Goal: Information Seeking & Learning: Learn about a topic

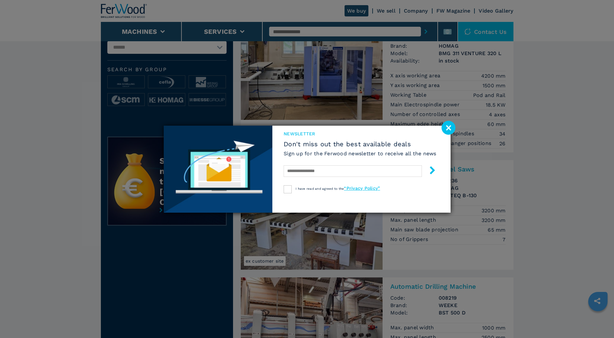
scroll to position [86, 0]
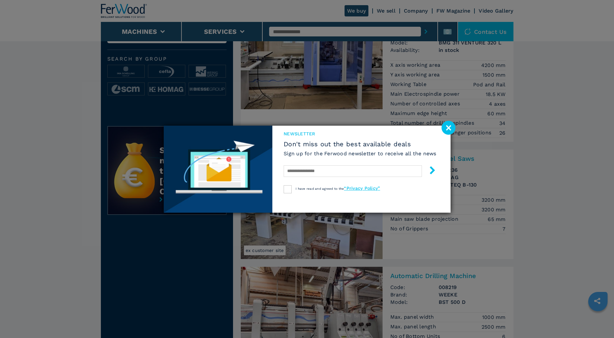
click at [449, 129] on image at bounding box center [449, 128] width 14 height 14
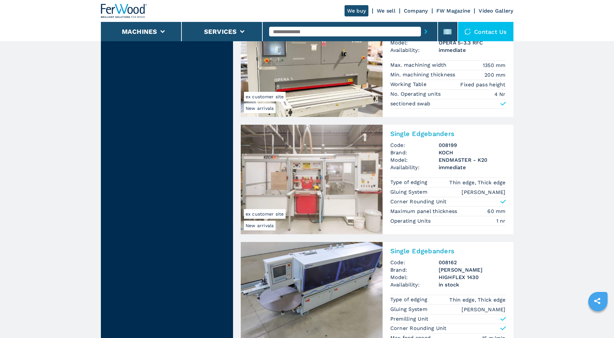
scroll to position [669, 0]
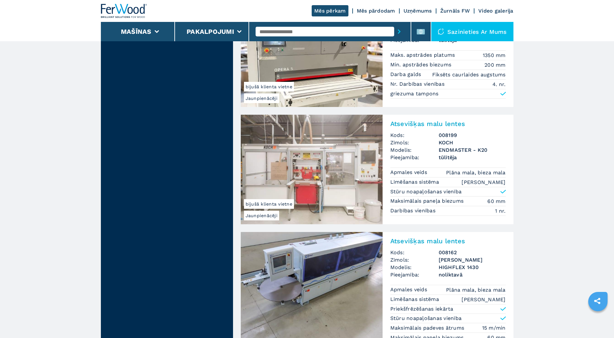
click at [350, 155] on img at bounding box center [312, 170] width 142 height 110
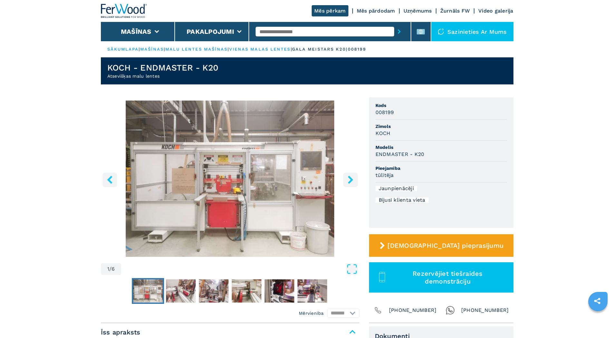
click at [352, 180] on icon "labā poga" at bounding box center [350, 180] width 5 height 8
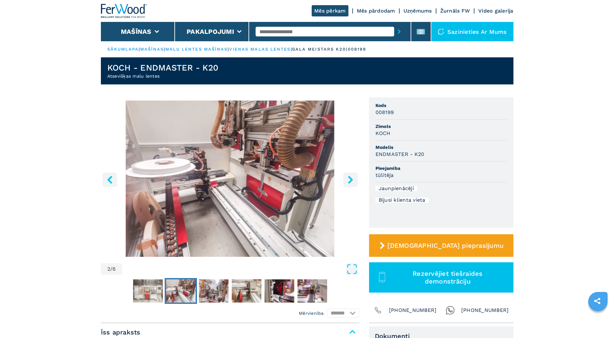
click at [352, 180] on icon "labā poga" at bounding box center [350, 180] width 5 height 8
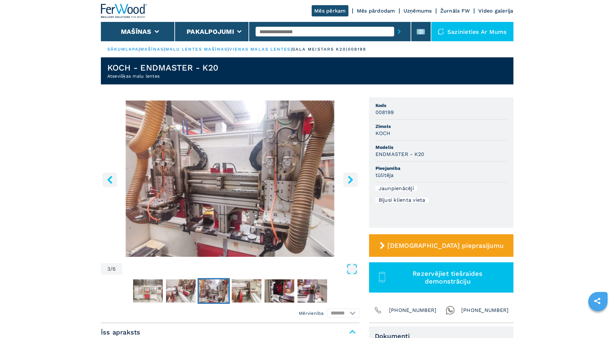
click at [352, 180] on icon "labā poga" at bounding box center [350, 180] width 5 height 8
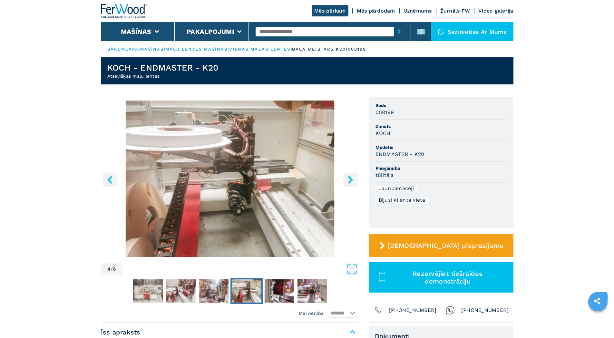
click at [352, 180] on icon "labā poga" at bounding box center [350, 180] width 5 height 8
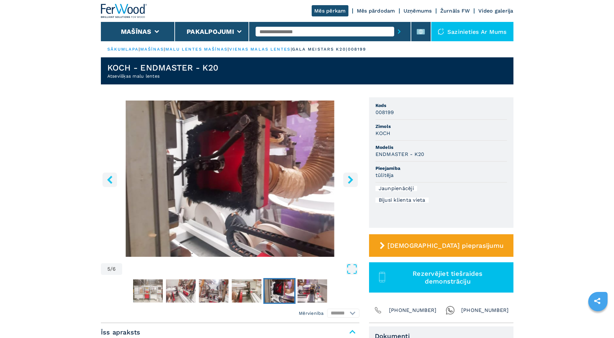
click at [352, 180] on icon "labā poga" at bounding box center [350, 180] width 5 height 8
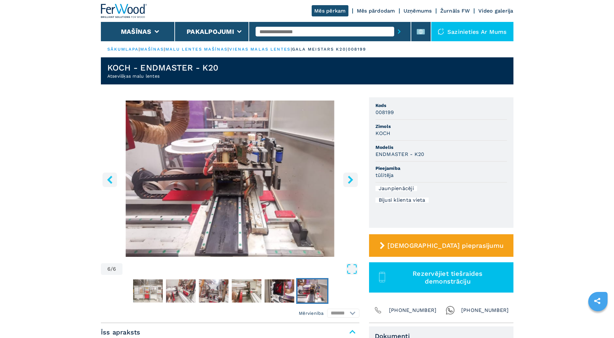
click at [352, 180] on icon "labā poga" at bounding box center [350, 180] width 5 height 8
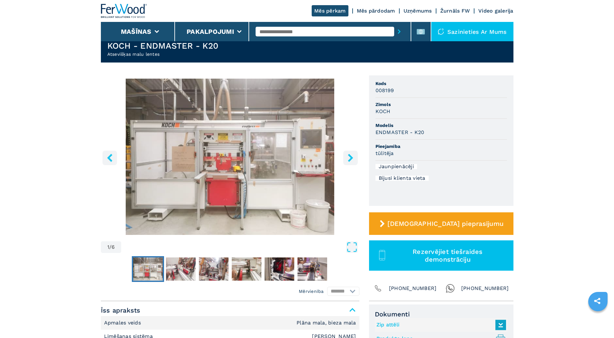
scroll to position [22, 0]
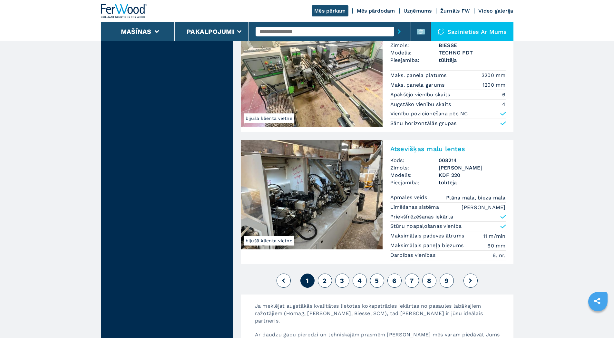
scroll to position [1488, 0]
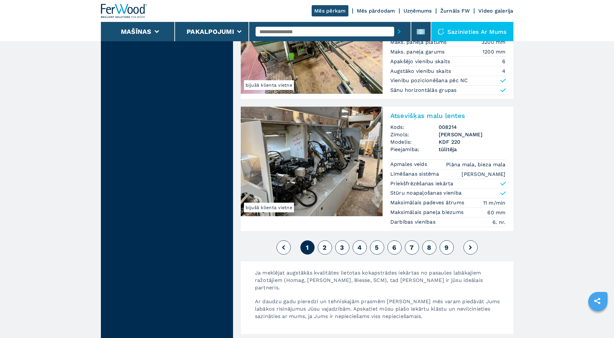
click at [327, 246] on button "2" at bounding box center [325, 248] width 14 height 14
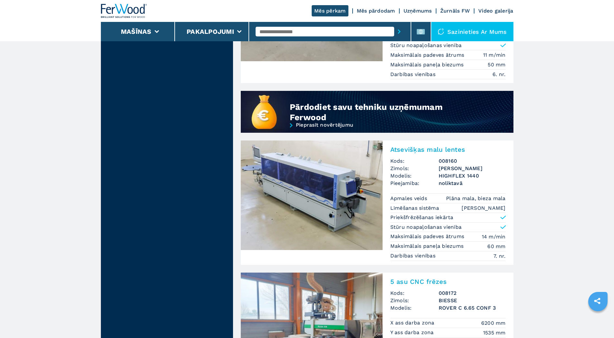
scroll to position [559, 0]
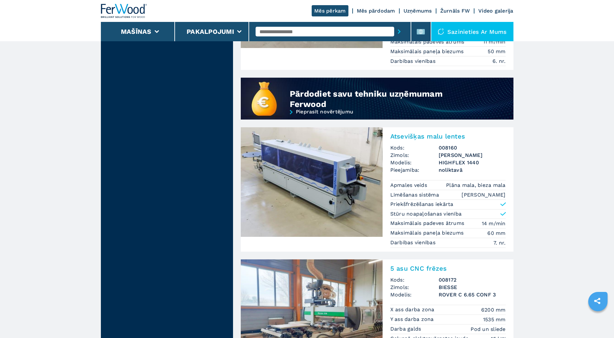
click at [341, 179] on img at bounding box center [312, 182] width 142 height 110
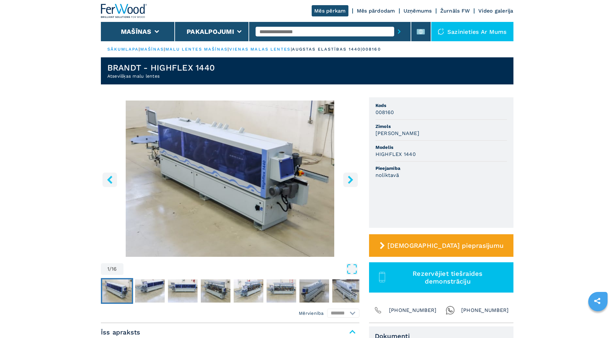
click at [350, 177] on icon "labā poga" at bounding box center [350, 180] width 5 height 8
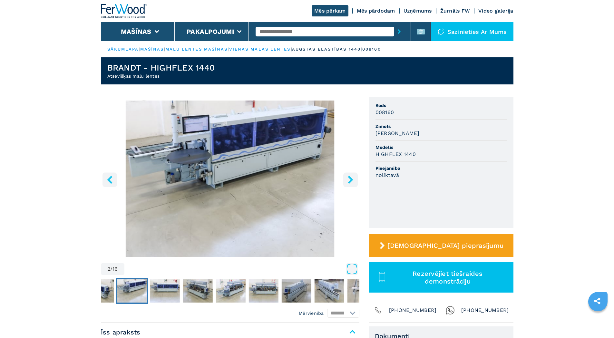
click at [350, 177] on icon "labā poga" at bounding box center [350, 180] width 5 height 8
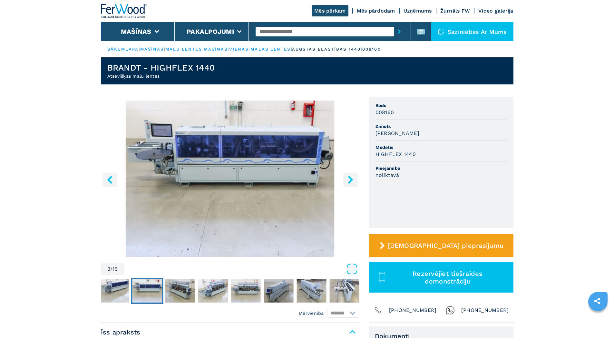
click at [350, 177] on icon "labā poga" at bounding box center [350, 180] width 5 height 8
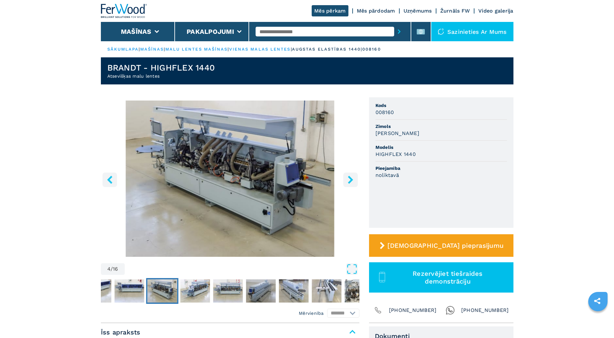
click at [350, 177] on icon "labā poga" at bounding box center [350, 180] width 5 height 8
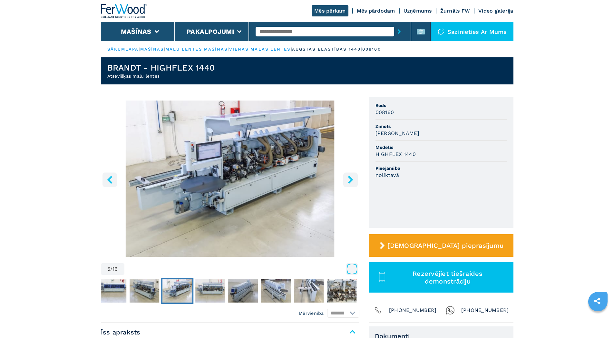
click at [350, 177] on icon "labā poga" at bounding box center [350, 180] width 5 height 8
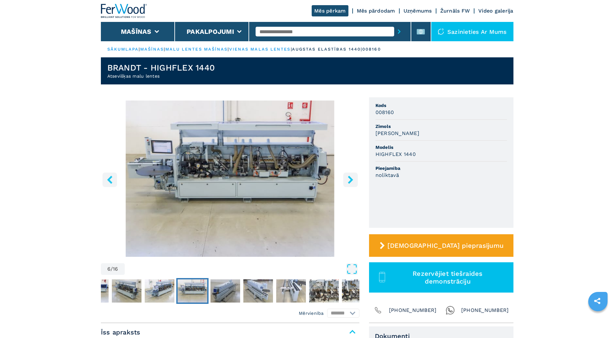
click at [350, 177] on icon "labā poga" at bounding box center [350, 180] width 5 height 8
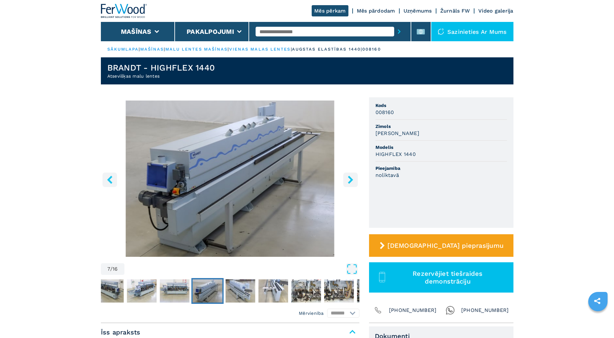
click at [350, 177] on icon "labā poga" at bounding box center [350, 180] width 5 height 8
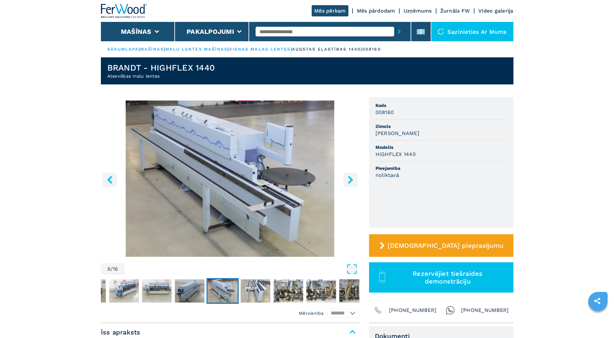
click at [350, 177] on icon "labā poga" at bounding box center [350, 180] width 5 height 8
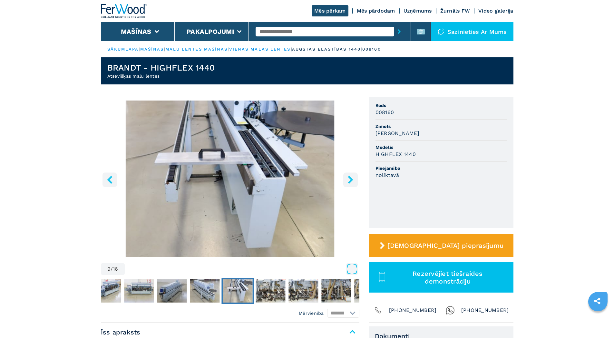
click at [350, 177] on icon "labā poga" at bounding box center [350, 180] width 5 height 8
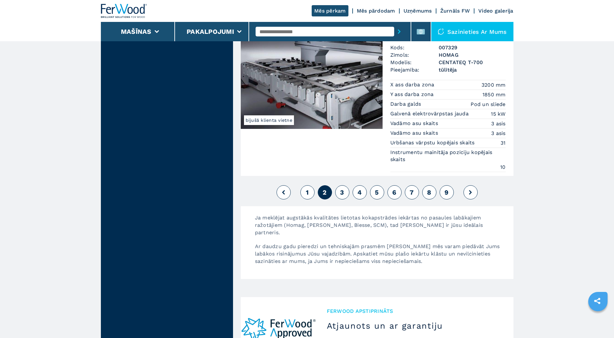
scroll to position [1691, 0]
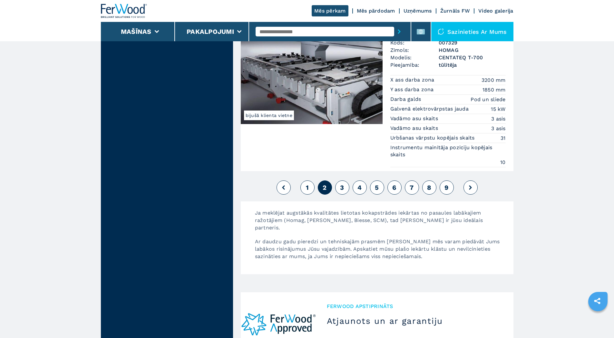
click at [344, 184] on font "3" at bounding box center [342, 188] width 4 height 8
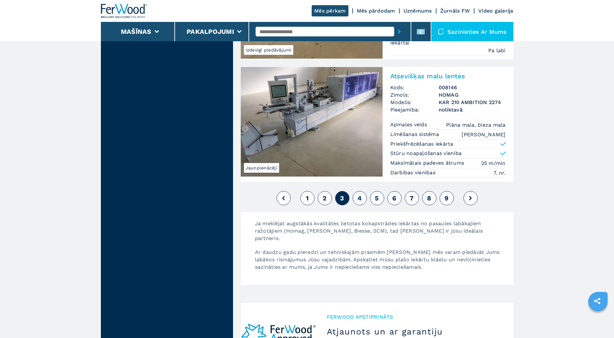
scroll to position [1591, 0]
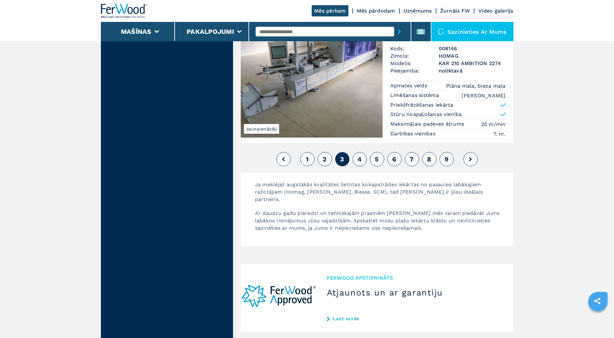
click at [360, 156] on font "4" at bounding box center [360, 159] width 4 height 8
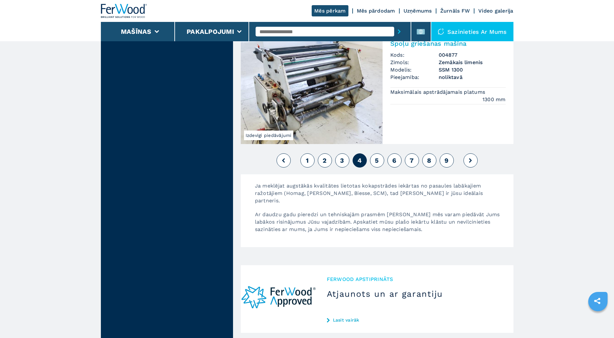
scroll to position [1526, 0]
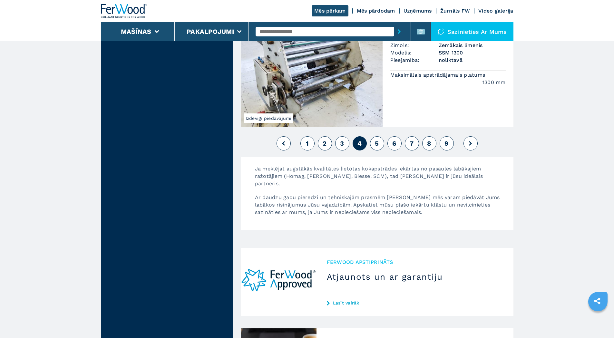
click at [379, 145] on font "5" at bounding box center [377, 144] width 4 height 8
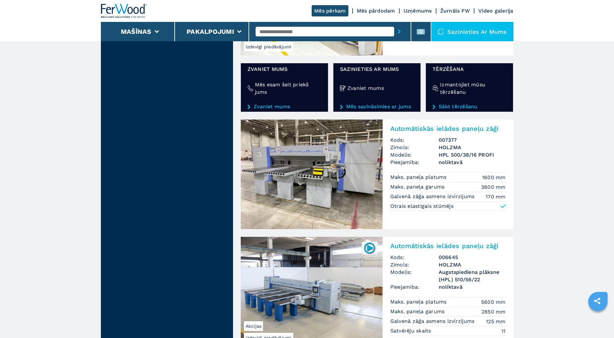
scroll to position [1096, 0]
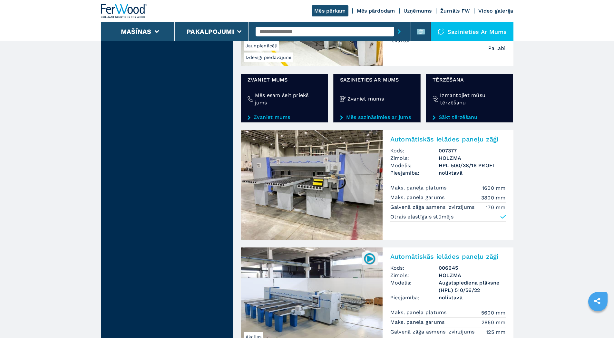
click at [306, 175] on img at bounding box center [312, 185] width 142 height 110
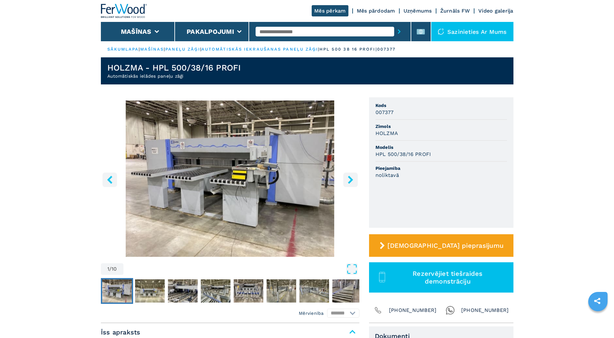
click at [352, 182] on icon "labā poga" at bounding box center [351, 180] width 8 height 8
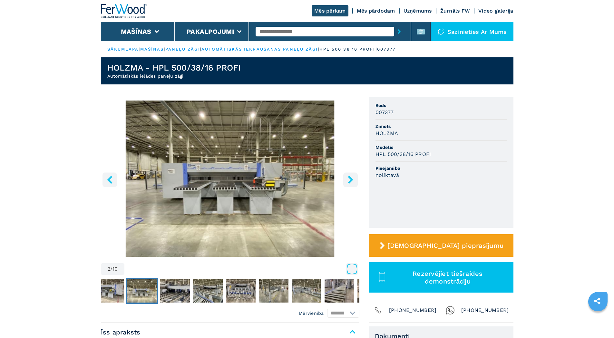
click at [352, 182] on icon "labā poga" at bounding box center [351, 180] width 8 height 8
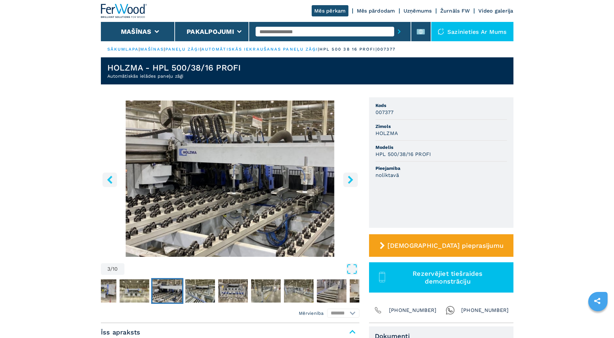
click at [352, 182] on icon "labā poga" at bounding box center [351, 180] width 8 height 8
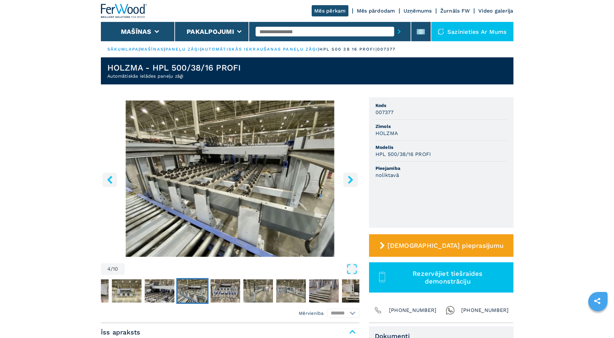
click at [352, 182] on icon "labā poga" at bounding box center [351, 180] width 8 height 8
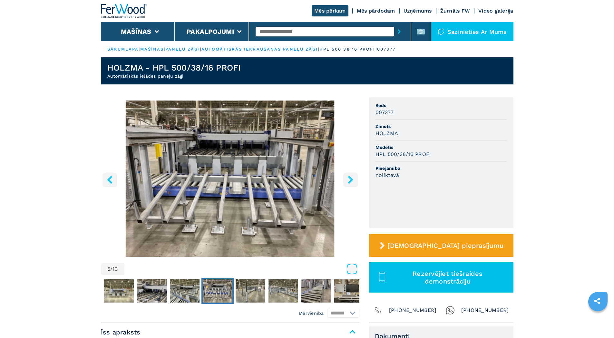
click at [352, 182] on icon "labā poga" at bounding box center [351, 180] width 8 height 8
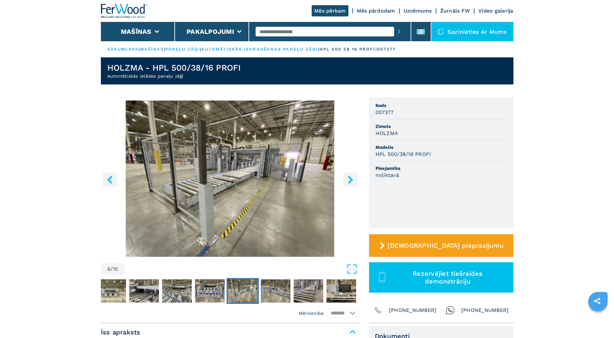
click at [352, 182] on icon "labā poga" at bounding box center [351, 180] width 8 height 8
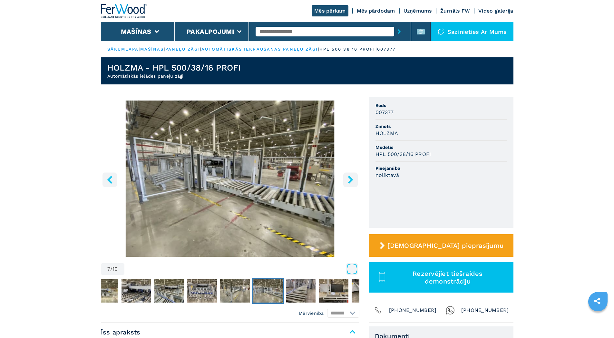
click at [352, 180] on icon "labā poga" at bounding box center [350, 180] width 5 height 8
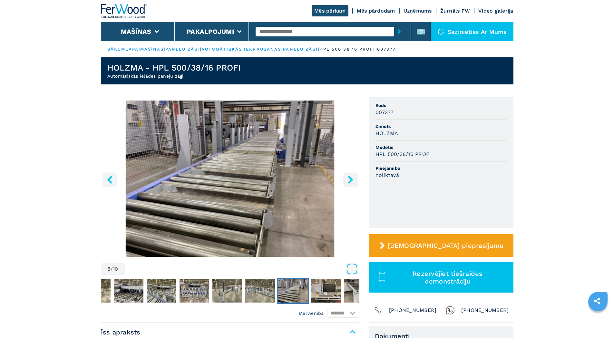
click at [352, 180] on icon "labā poga" at bounding box center [350, 180] width 5 height 8
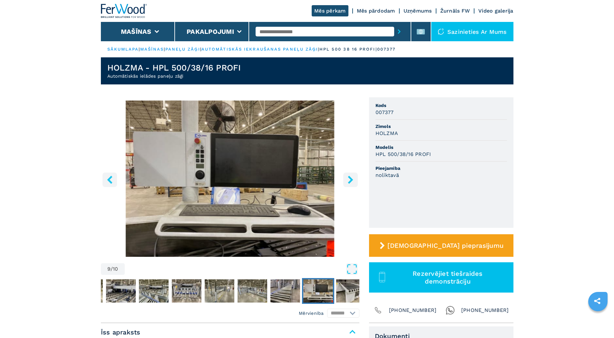
click at [352, 180] on icon "labā poga" at bounding box center [350, 180] width 5 height 8
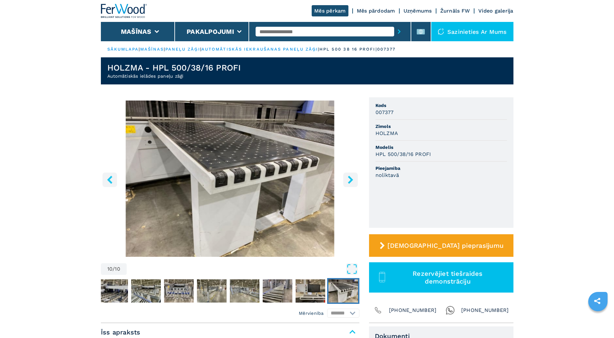
click at [352, 180] on icon "labā poga" at bounding box center [350, 180] width 5 height 8
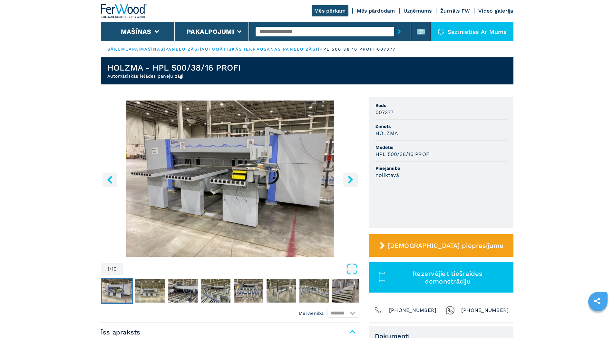
click at [352, 180] on icon "labā poga" at bounding box center [350, 180] width 5 height 8
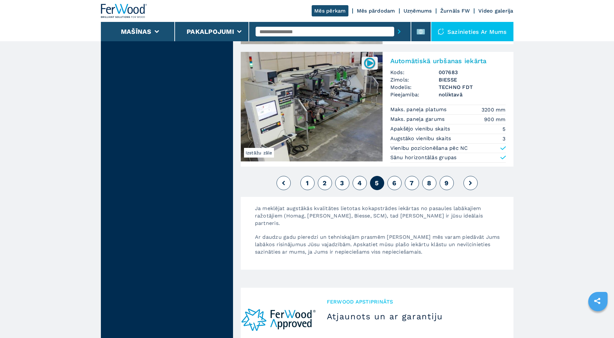
scroll to position [1548, 0]
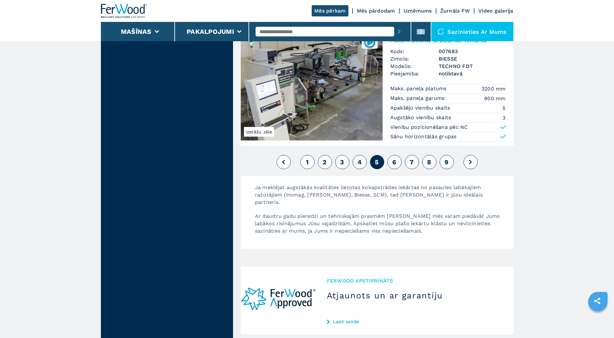
click at [395, 161] on font "6" at bounding box center [394, 162] width 4 height 8
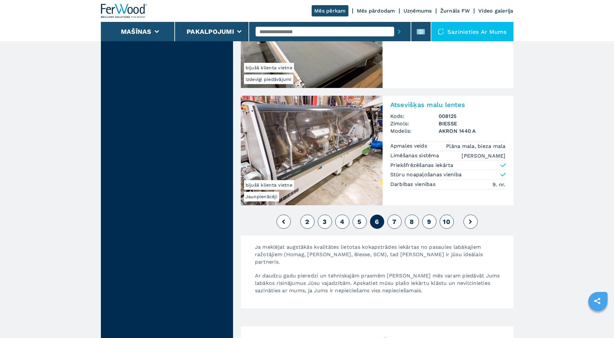
scroll to position [1488, 0]
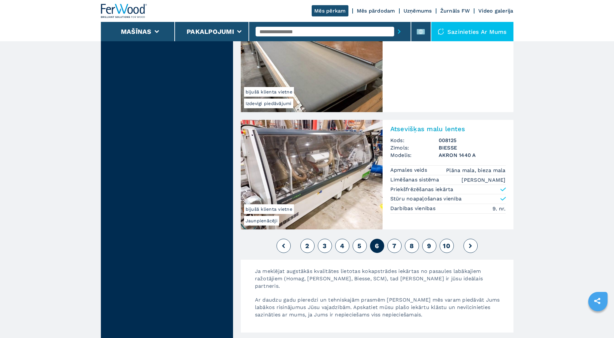
click at [394, 246] on font "7" at bounding box center [394, 246] width 4 height 8
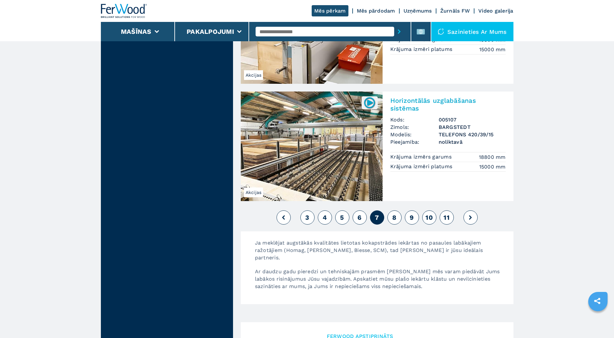
scroll to position [1527, 0]
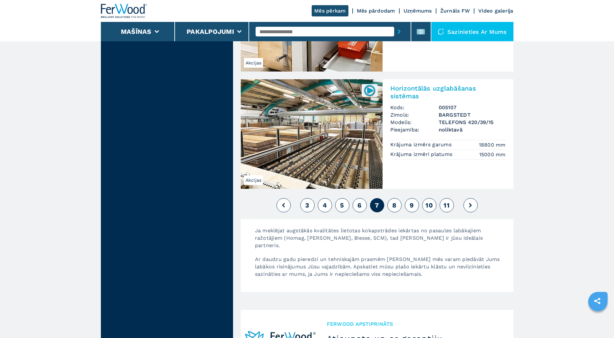
click at [392, 204] on font "8" at bounding box center [394, 206] width 4 height 8
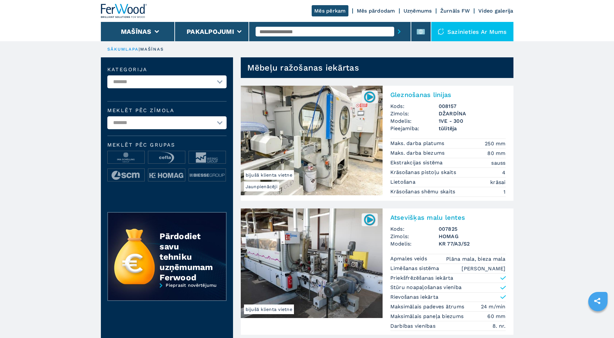
click at [316, 149] on img at bounding box center [312, 141] width 142 height 110
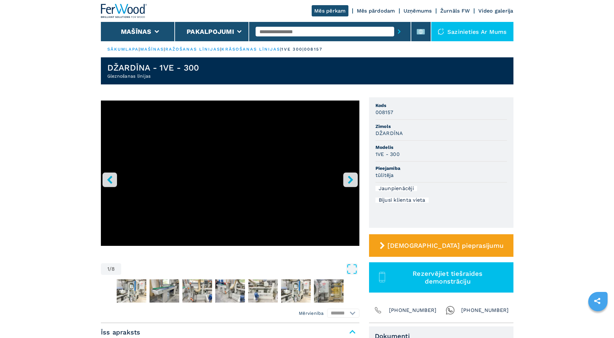
click at [352, 180] on icon "labā poga" at bounding box center [350, 180] width 5 height 8
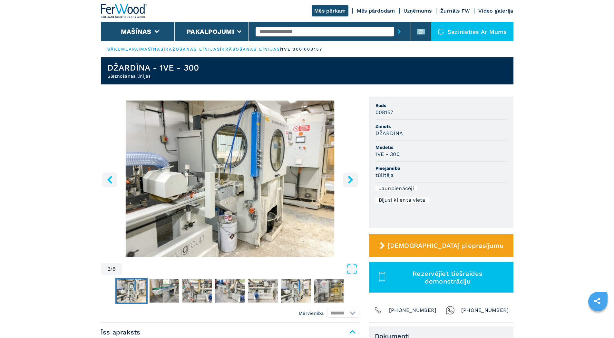
click at [352, 180] on icon "labā poga" at bounding box center [350, 180] width 5 height 8
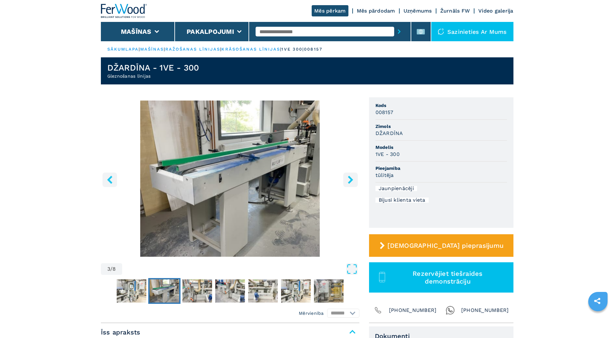
click at [352, 180] on icon "labā poga" at bounding box center [350, 180] width 5 height 8
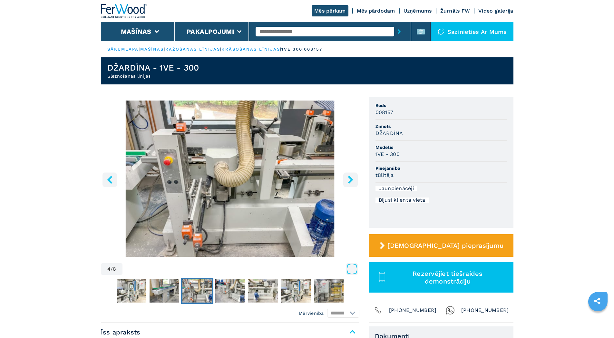
click at [349, 180] on icon "labā poga" at bounding box center [351, 180] width 8 height 8
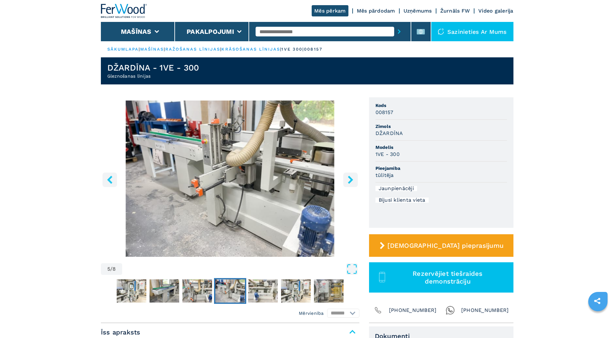
click at [349, 180] on icon "labā poga" at bounding box center [351, 180] width 8 height 8
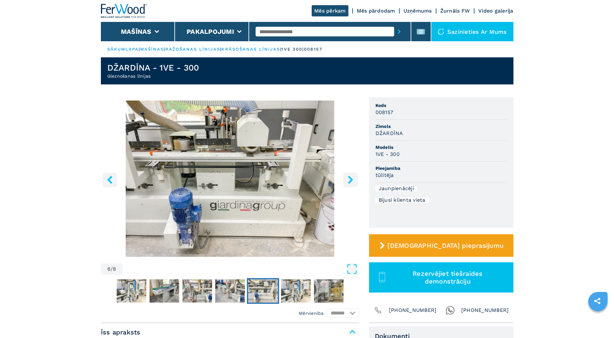
click at [349, 180] on icon "labā poga" at bounding box center [351, 180] width 8 height 8
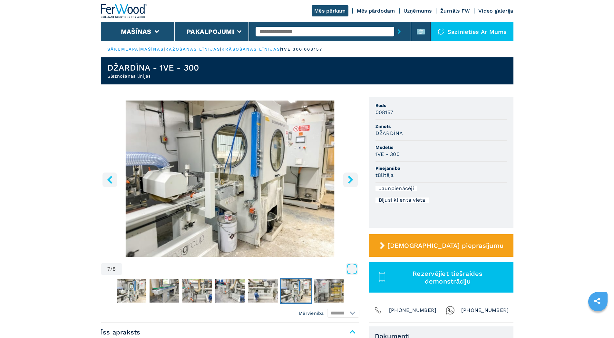
click at [349, 180] on icon "labā poga" at bounding box center [351, 180] width 8 height 8
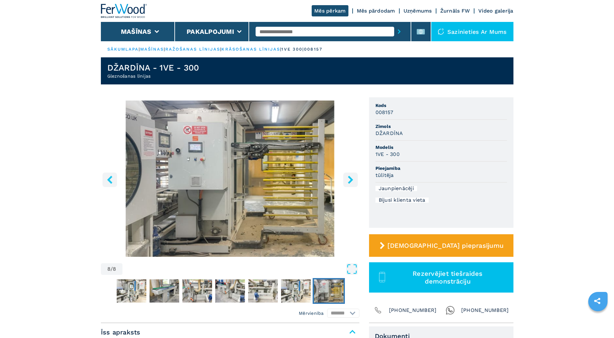
click at [349, 180] on icon "labā poga" at bounding box center [351, 180] width 8 height 8
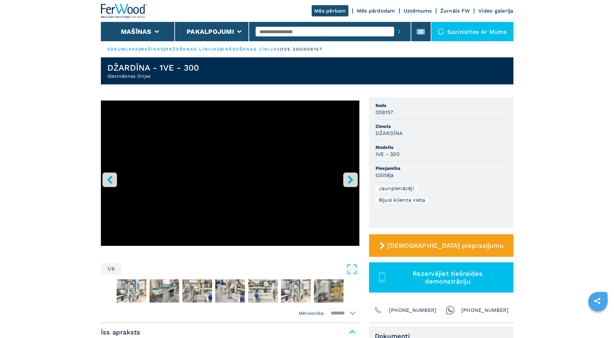
click at [349, 180] on icon "labā poga" at bounding box center [351, 180] width 8 height 8
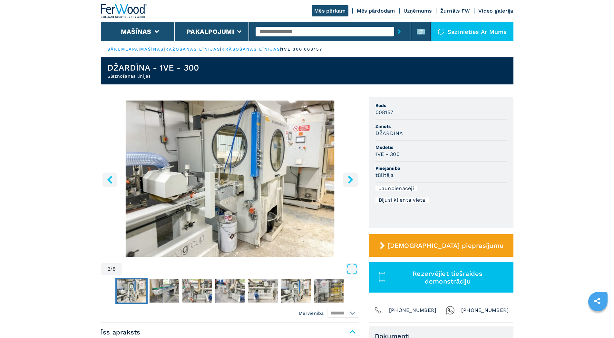
click at [111, 179] on icon "kreisā poga" at bounding box center [110, 180] width 8 height 8
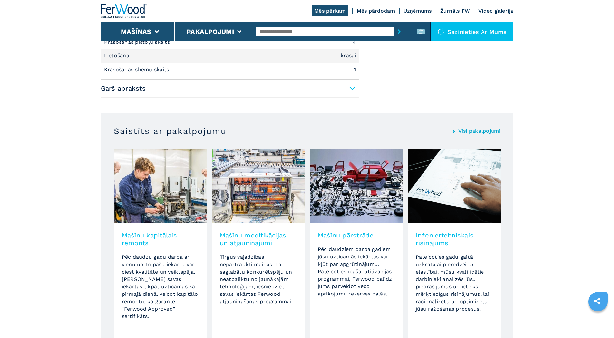
scroll to position [365, 0]
